Goal: Find contact information: Find contact information

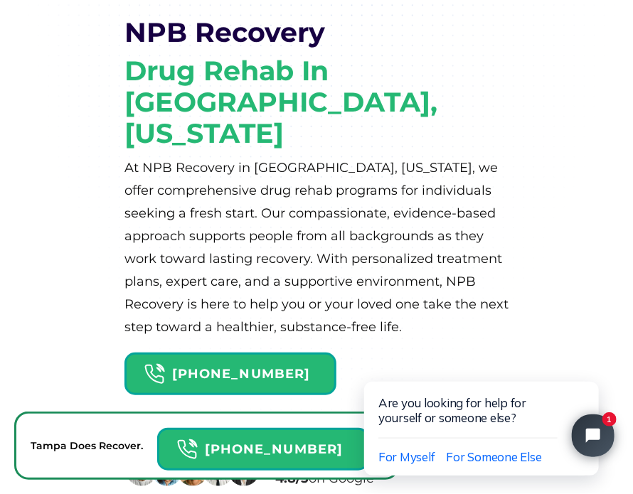
scroll to position [145, 0]
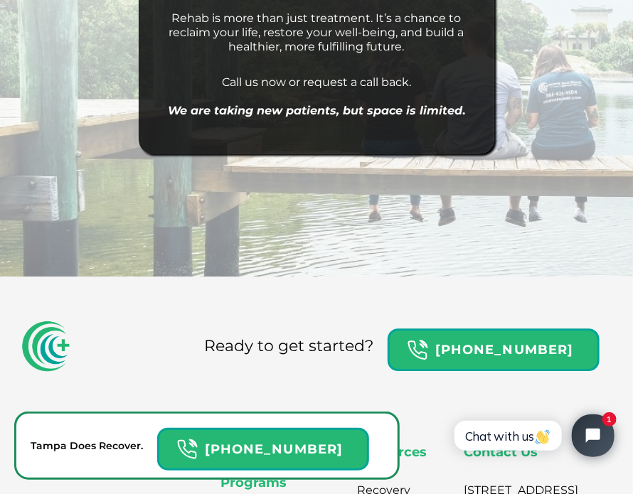
scroll to position [13662, 0]
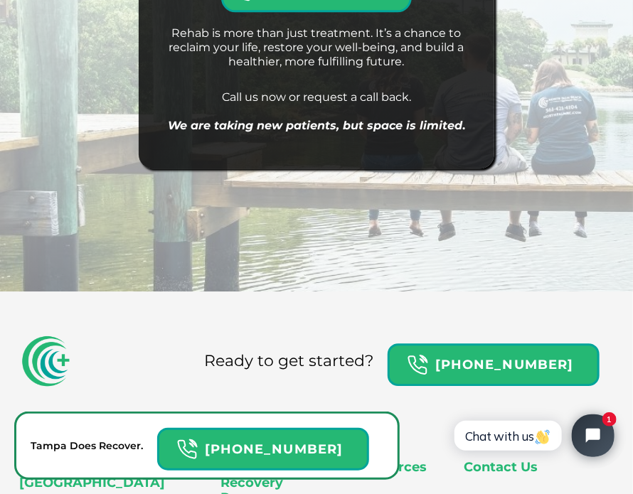
click at [220, 334] on div "Ready to get started? 866-665-0836" at bounding box center [316, 382] width 595 height 97
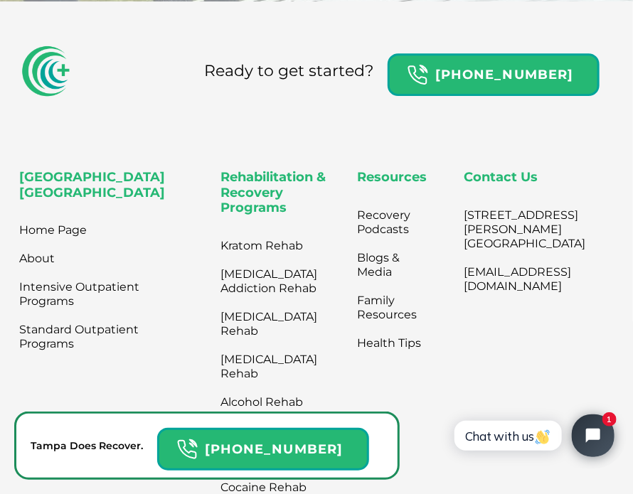
scroll to position [13815, 0]
